Goal: Navigation & Orientation: Find specific page/section

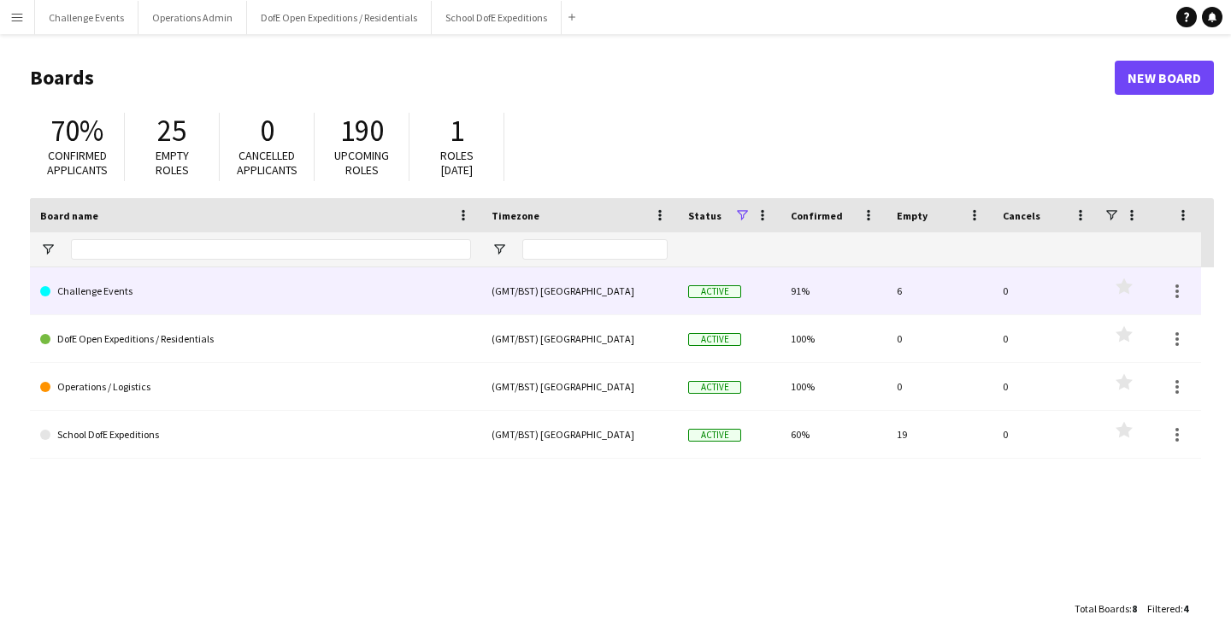
click at [87, 286] on link "Challenge Events" at bounding box center [255, 292] width 431 height 48
